Goal: Task Accomplishment & Management: Manage account settings

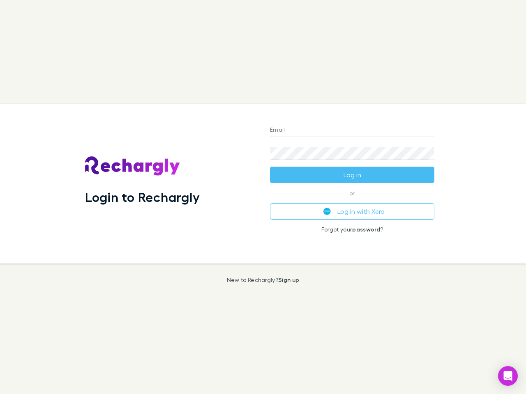
click at [263, 197] on div "Login to Rechargly" at bounding box center [170, 183] width 185 height 159
click at [352, 131] on input "Email" at bounding box center [352, 130] width 164 height 13
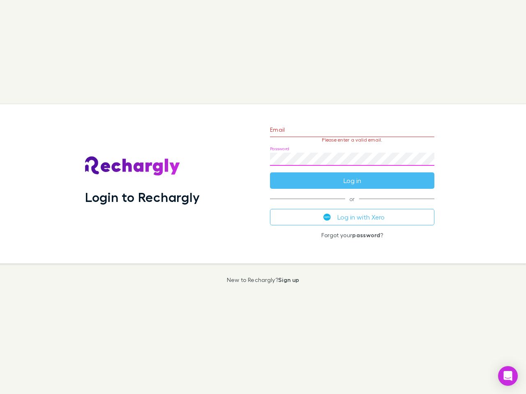
click at [352, 175] on form "Email Please enter a valid email. Password Log in" at bounding box center [352, 152] width 164 height 71
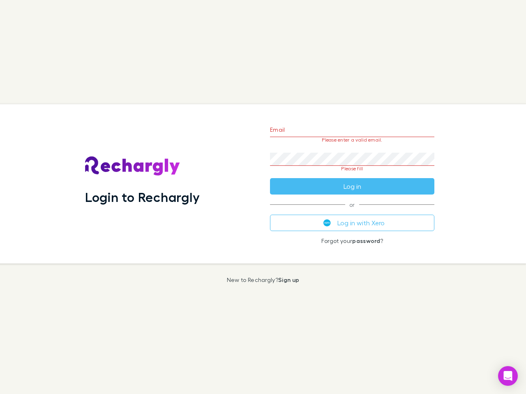
click at [352, 211] on div "Email Please enter a valid email. Password Please fill Log in or Log in with Xe…" at bounding box center [351, 183] width 177 height 159
click at [507, 376] on icon "Open Intercom Messenger" at bounding box center [507, 376] width 9 height 10
